Goal: Task Accomplishment & Management: Use online tool/utility

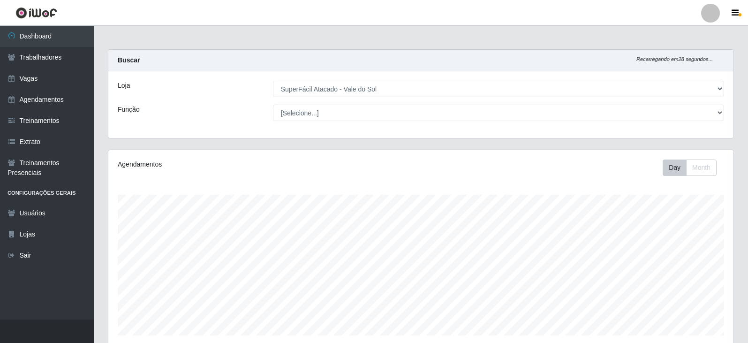
select select "502"
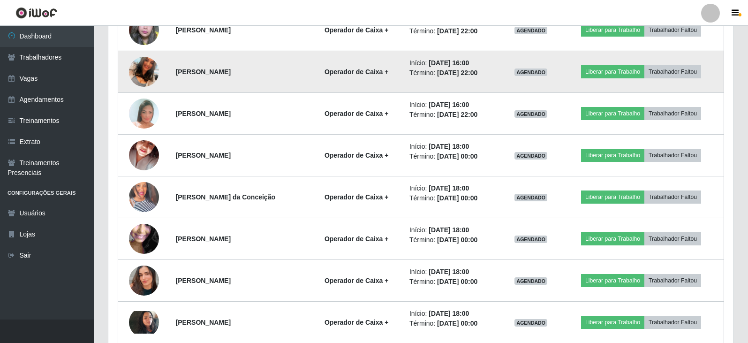
scroll to position [301, 0]
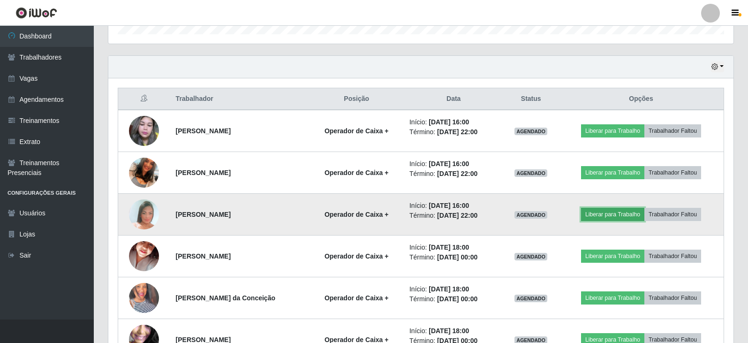
click at [627, 217] on button "Liberar para Trabalho" at bounding box center [612, 214] width 63 height 13
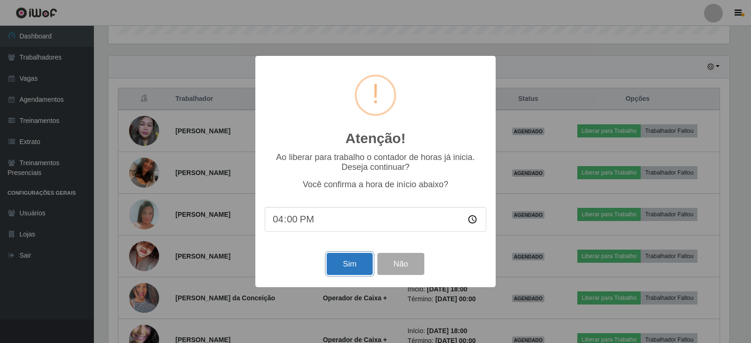
click at [363, 262] on button "Sim" at bounding box center [349, 264] width 46 height 22
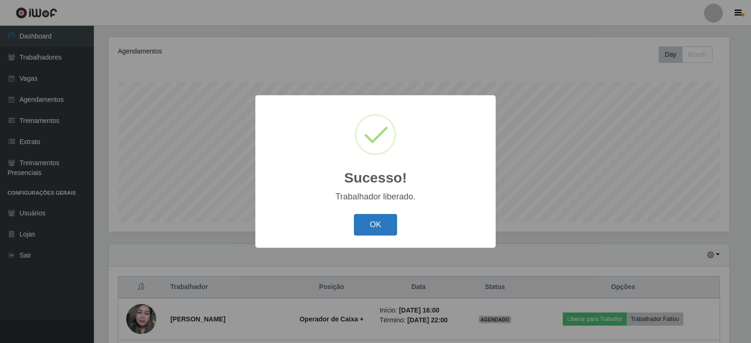
click at [376, 231] on button "OK" at bounding box center [376, 225] width 44 height 22
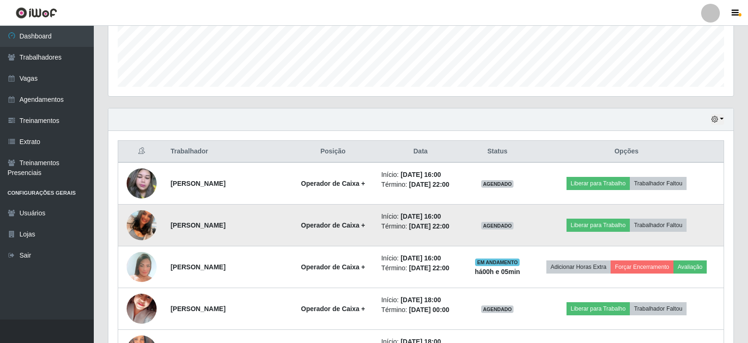
scroll to position [254, 0]
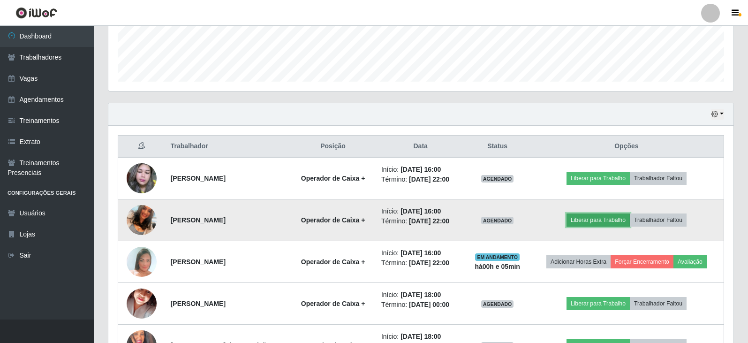
click at [587, 220] on button "Liberar para Trabalho" at bounding box center [598, 219] width 63 height 13
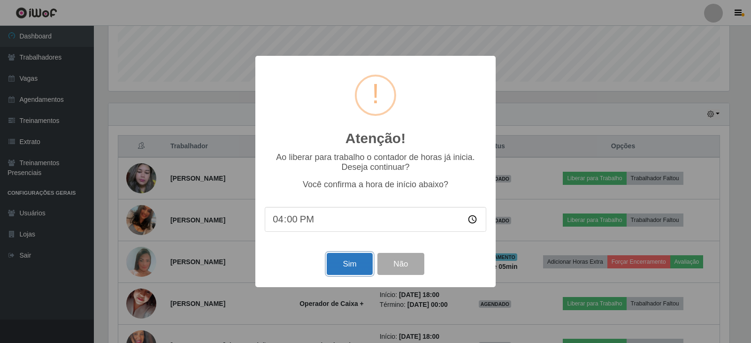
click at [342, 268] on button "Sim" at bounding box center [349, 264] width 46 height 22
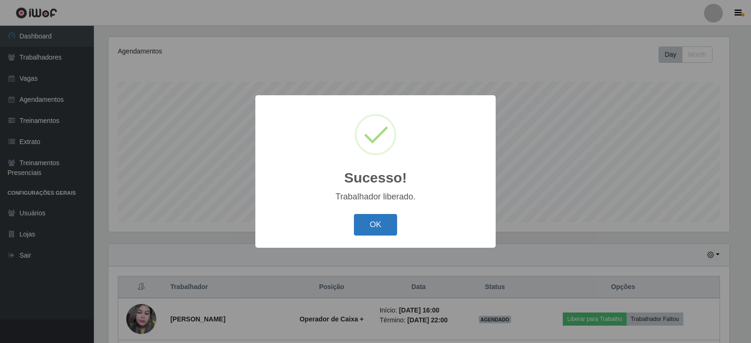
click at [379, 226] on button "OK" at bounding box center [376, 225] width 44 height 22
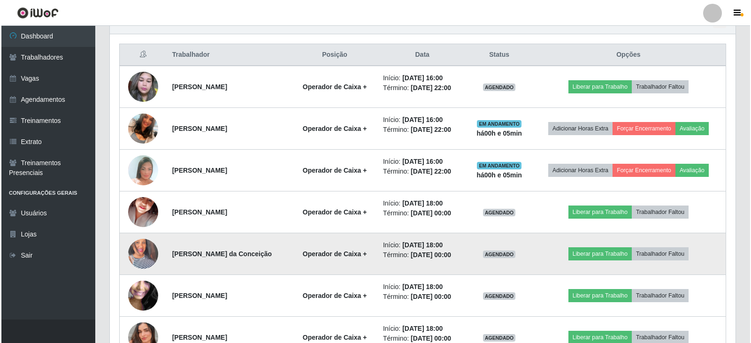
scroll to position [348, 0]
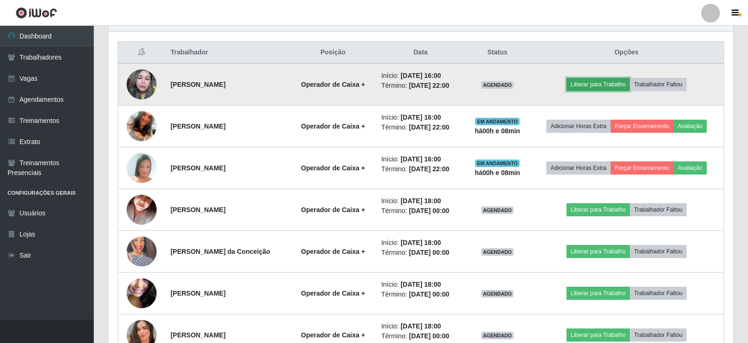
click at [612, 90] on button "Liberar para Trabalho" at bounding box center [598, 84] width 63 height 13
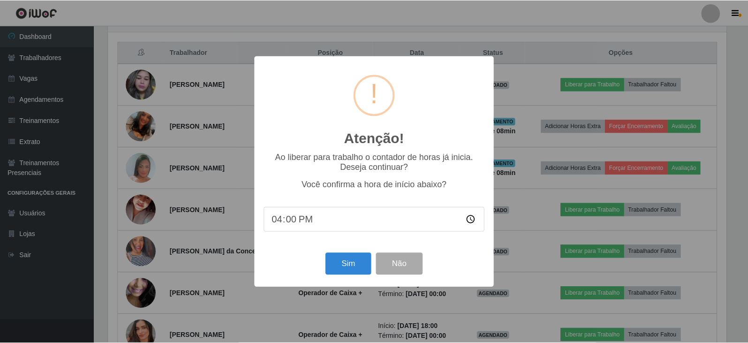
scroll to position [195, 621]
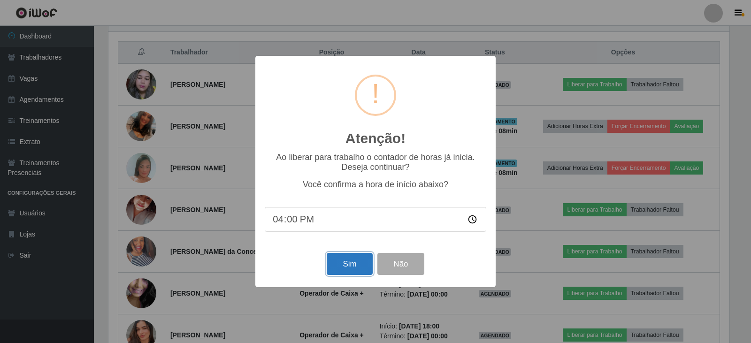
click at [355, 269] on button "Sim" at bounding box center [349, 264] width 46 height 22
